Goal: Task Accomplishment & Management: Use online tool/utility

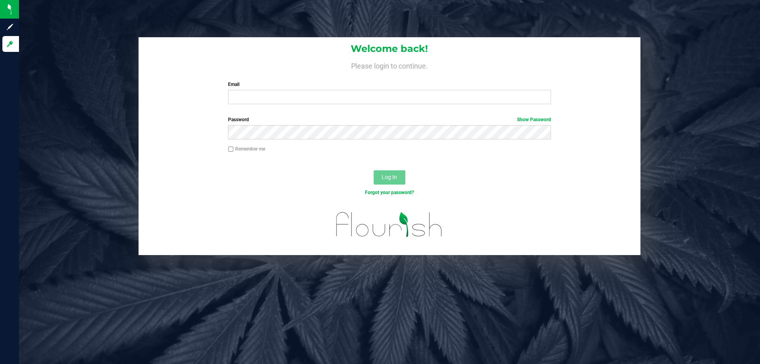
click at [314, 89] on div "Email Required Please format your email correctly." at bounding box center [389, 92] width 334 height 23
click at [310, 99] on input "Email" at bounding box center [389, 97] width 323 height 14
type input "[EMAIL_ADDRESS][DOMAIN_NAME]"
click at [374, 170] on button "Log In" at bounding box center [390, 177] width 32 height 14
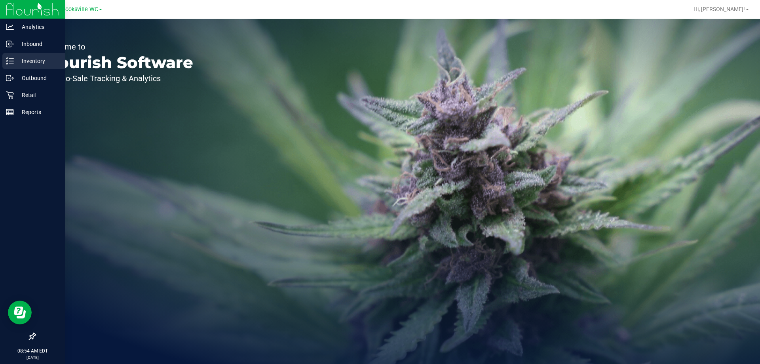
click at [34, 63] on p "Inventory" at bounding box center [37, 60] width 47 height 9
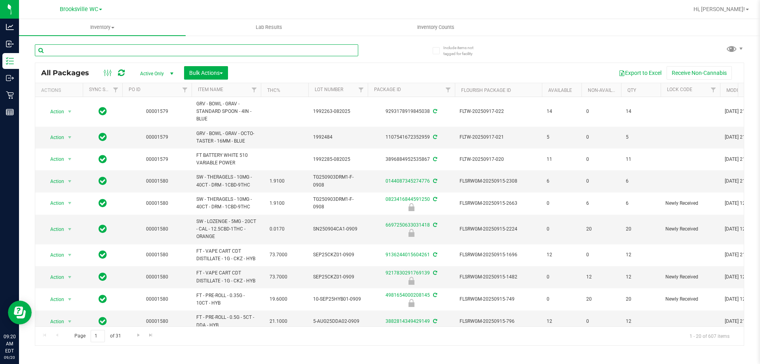
drag, startPoint x: 237, startPoint y: 49, endPoint x: 212, endPoint y: 15, distance: 42.2
click at [236, 49] on input "text" at bounding box center [196, 50] width 323 height 12
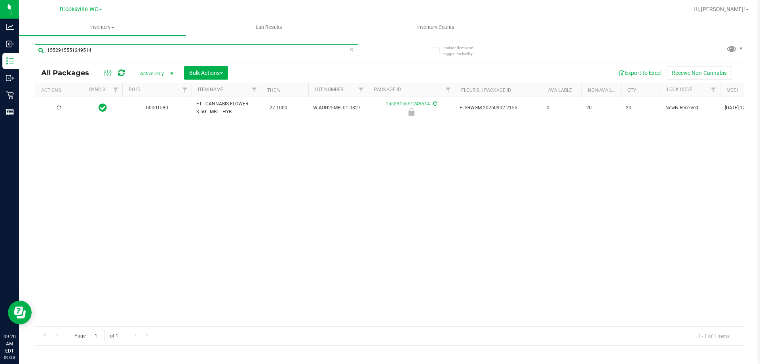
type input "1552915551249514"
click at [60, 108] on span "Action" at bounding box center [53, 108] width 21 height 11
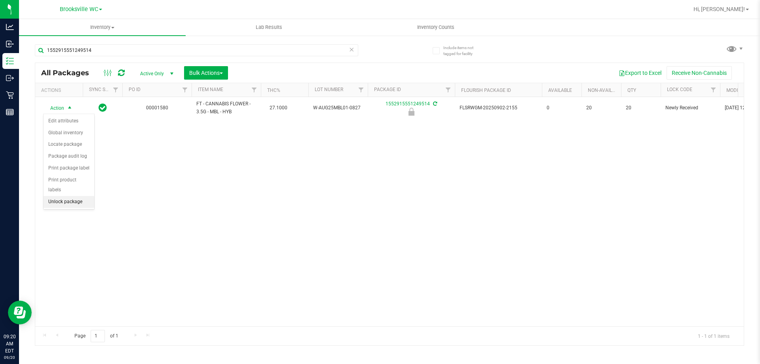
click at [71, 196] on li "Unlock package" at bounding box center [69, 202] width 51 height 12
